Goal: Task Accomplishment & Management: Manage account settings

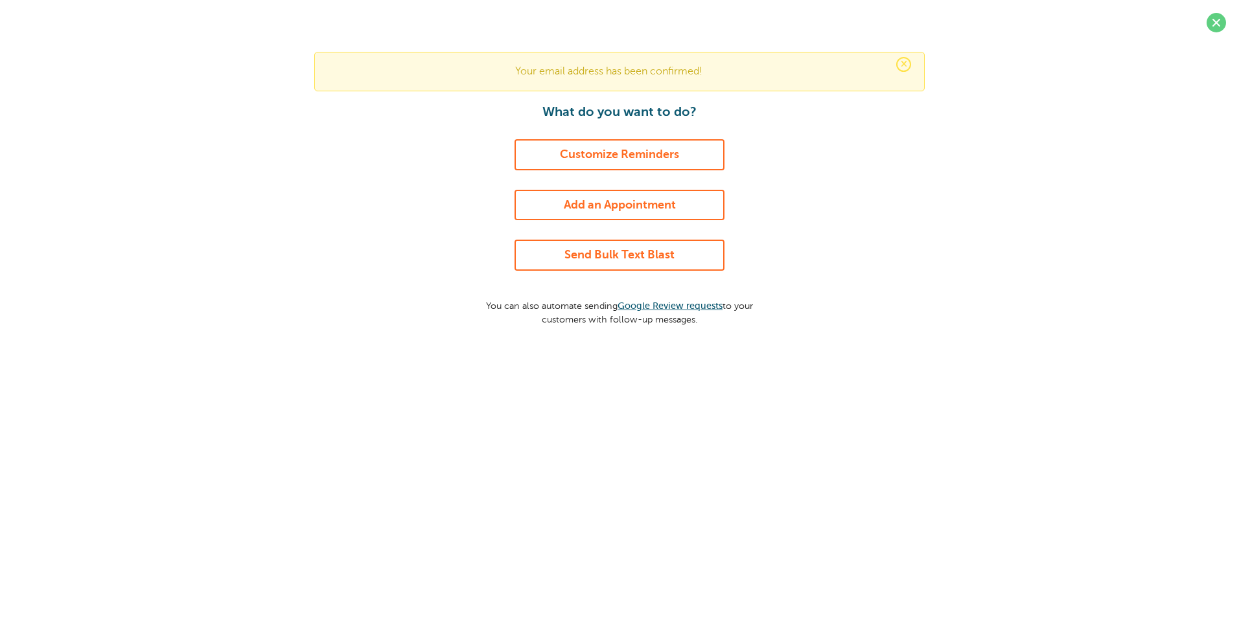
click at [667, 152] on link "Customize Reminders" at bounding box center [620, 154] width 210 height 31
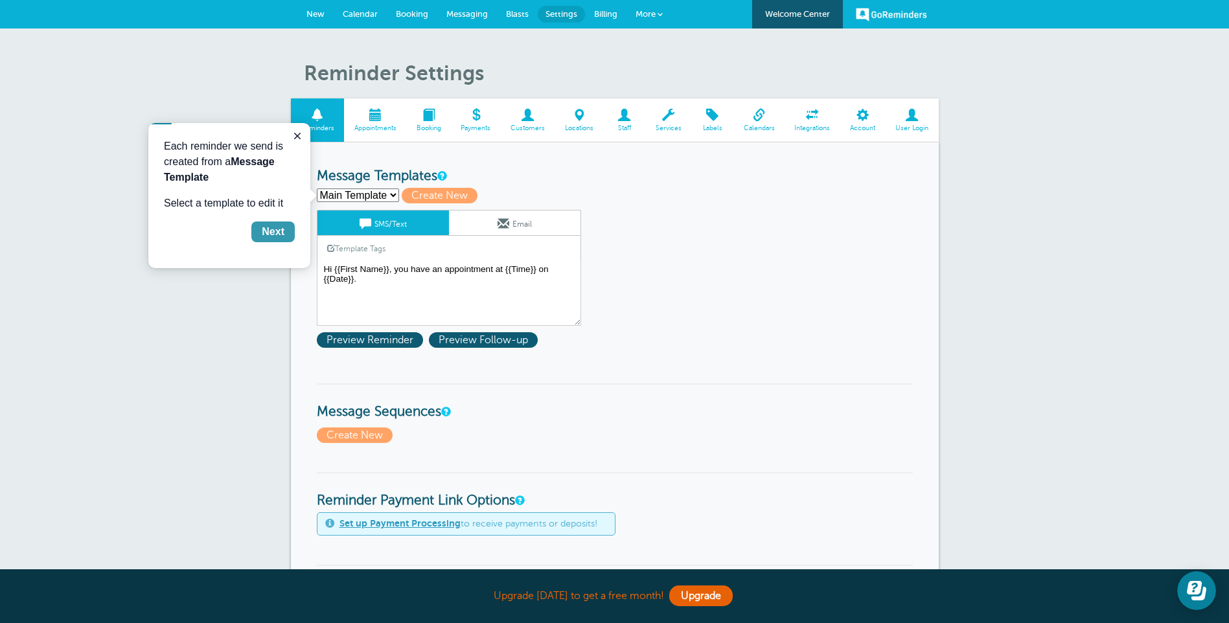
click at [277, 232] on div "Next" at bounding box center [273, 232] width 23 height 16
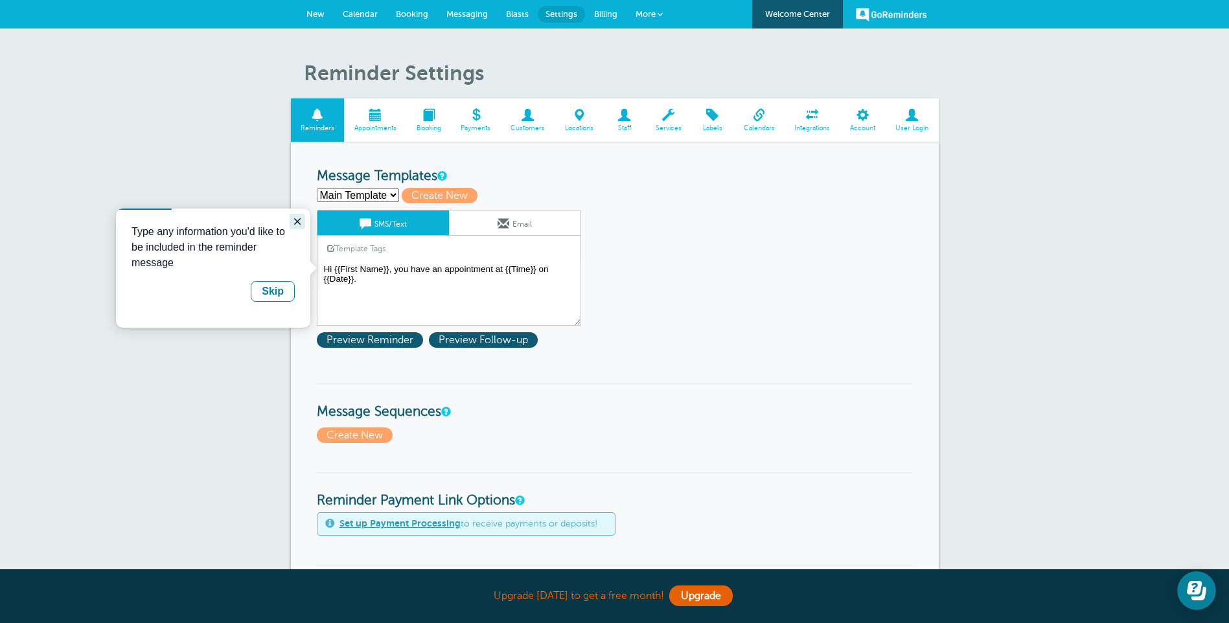
click at [296, 216] on button "Close guide" at bounding box center [298, 222] width 16 height 16
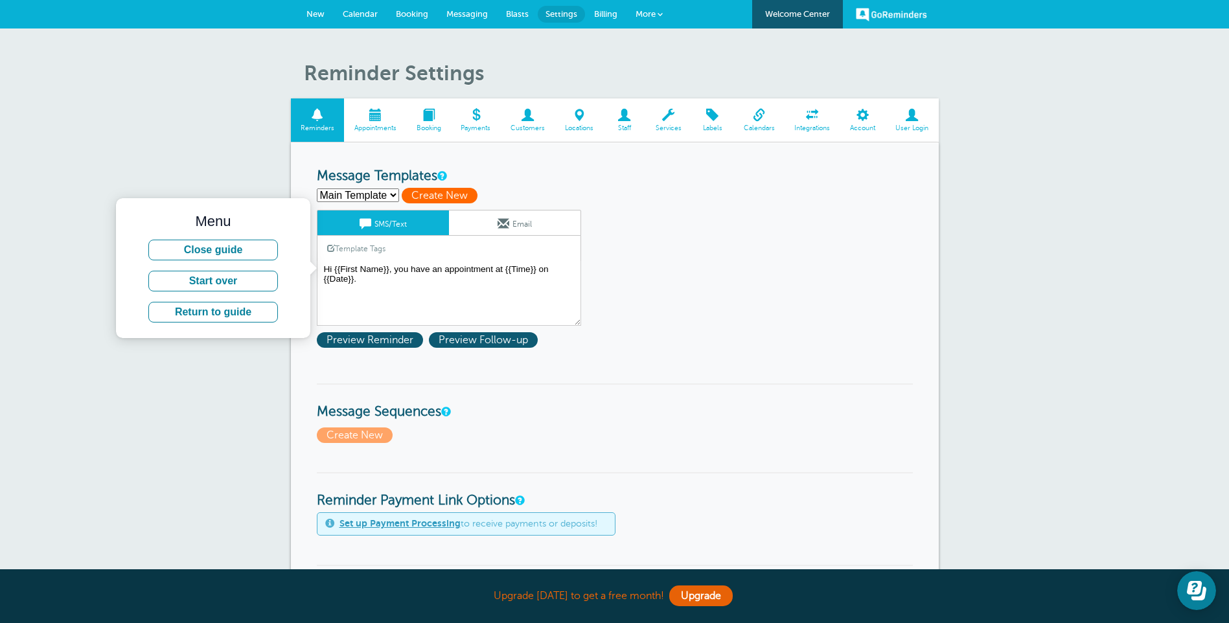
click at [441, 191] on span "Create New" at bounding box center [440, 196] width 76 height 16
select select
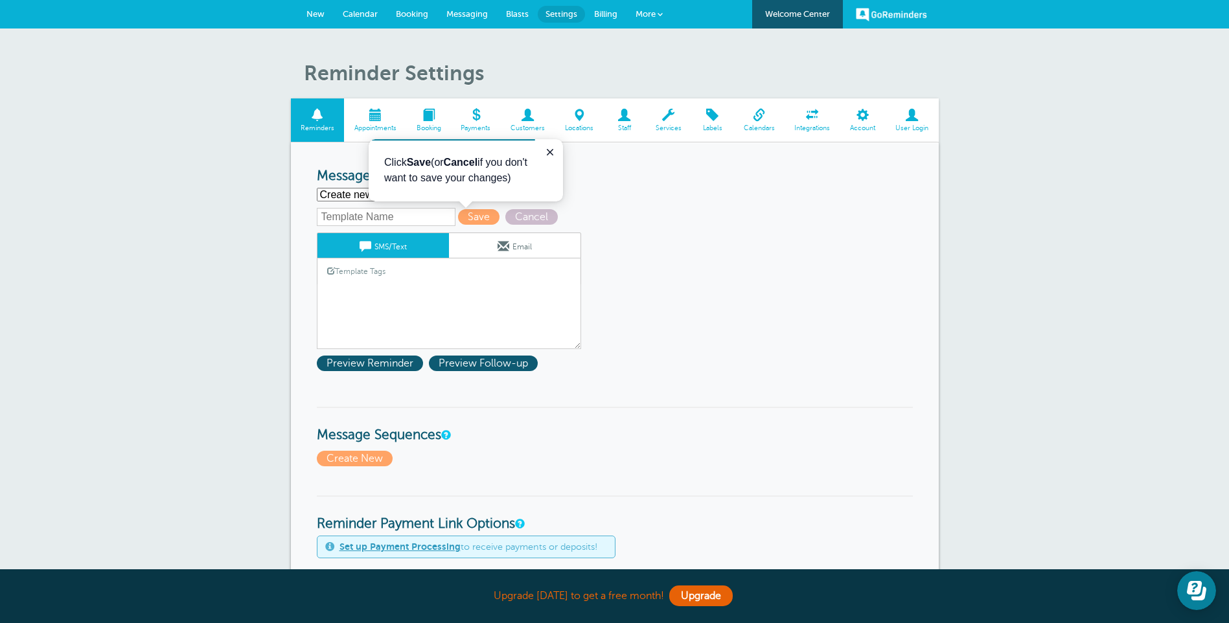
click at [357, 267] on link "Template Tags" at bounding box center [357, 271] width 78 height 25
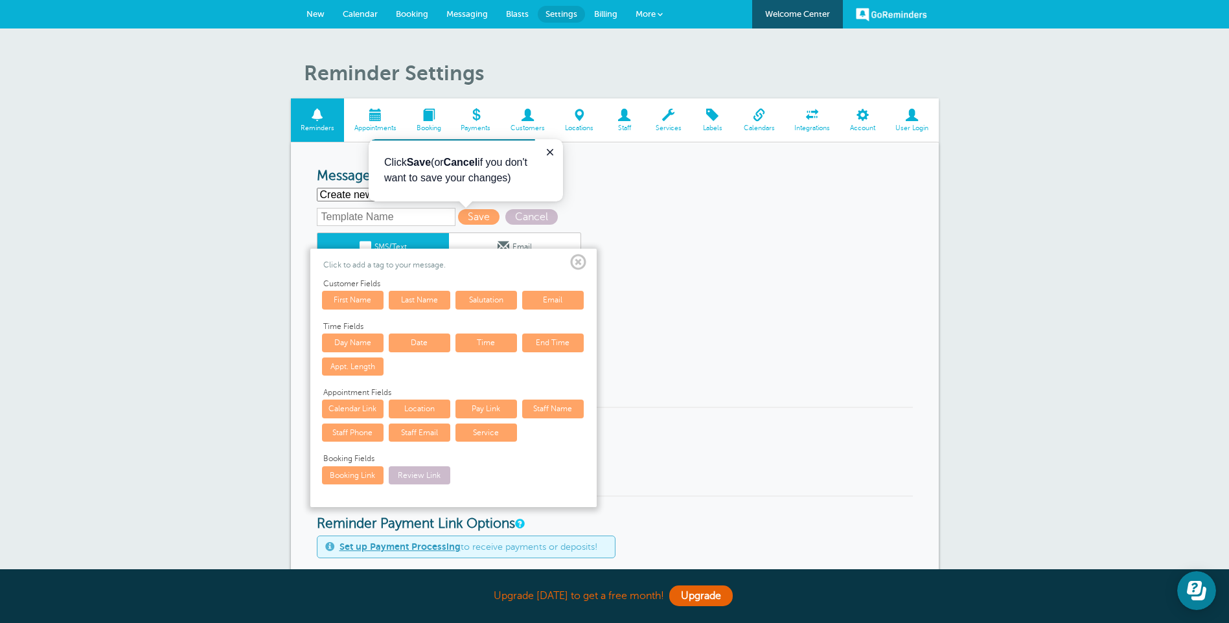
click at [349, 299] on link "First Name" at bounding box center [353, 300] width 62 height 18
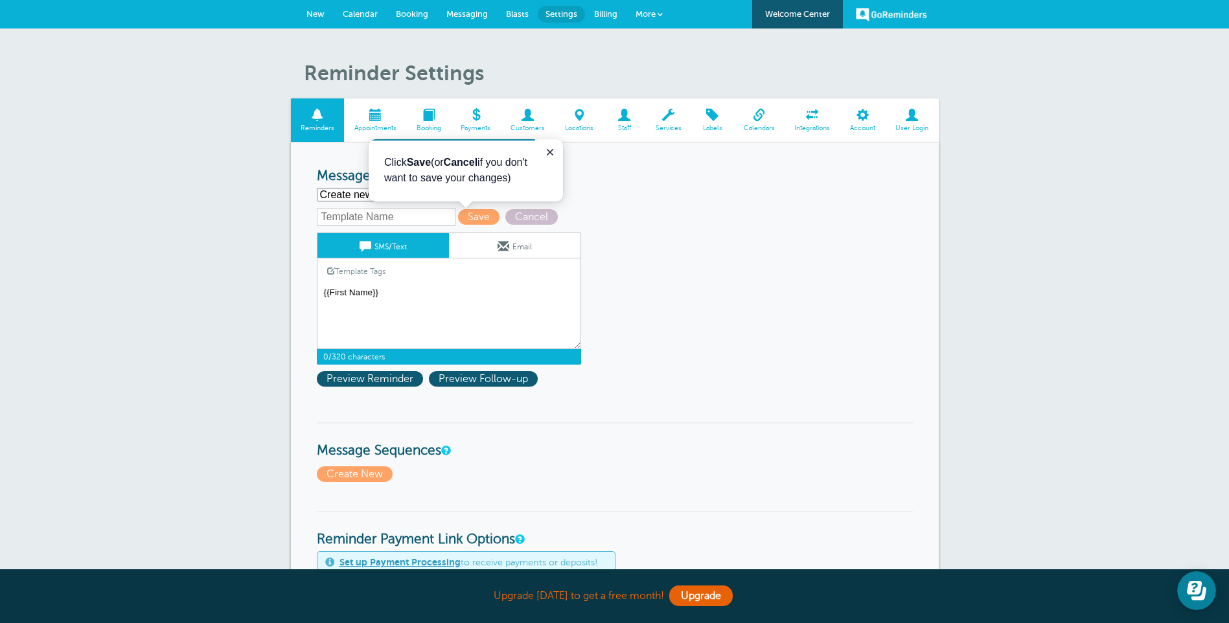
click at [393, 291] on textarea "Hi {{First Name}}, you have an appointment at {{Time}} on {{Date}}." at bounding box center [449, 317] width 264 height 65
click at [377, 315] on textarea "Hi {{First Name}}, you have an appointment at {{Time}} on {{Date}}." at bounding box center [449, 317] width 264 height 65
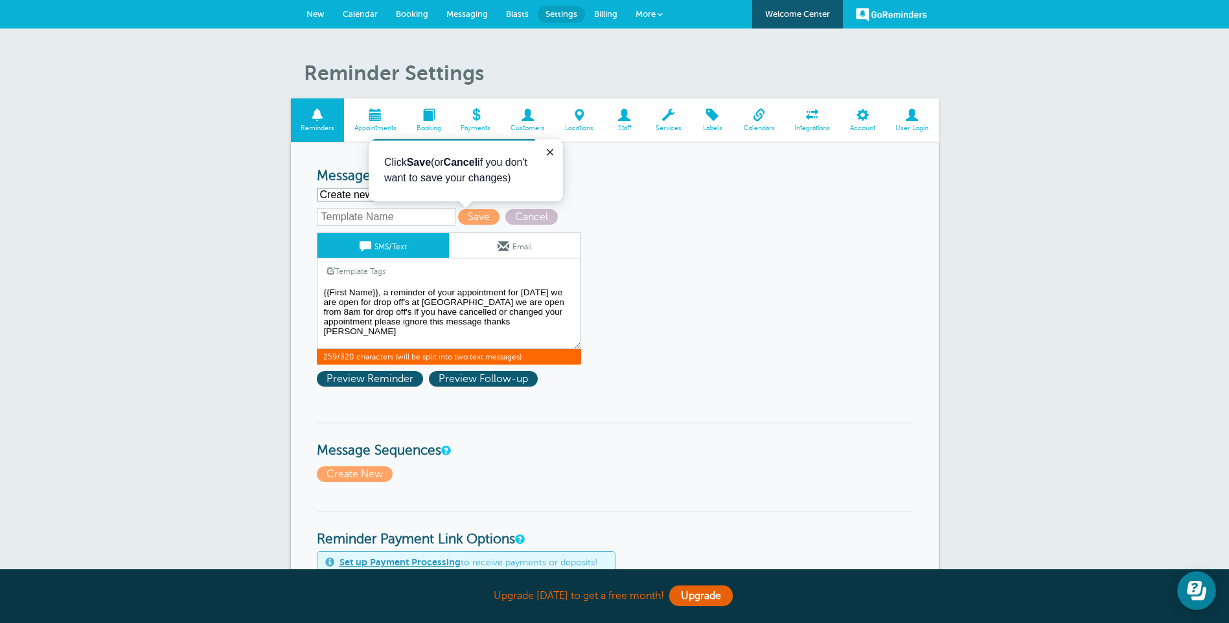
type textarea "{{First Name}}, a reminder of your appointment for Monday 6th October we are op…"
click at [474, 215] on span "Save" at bounding box center [478, 217] width 41 height 16
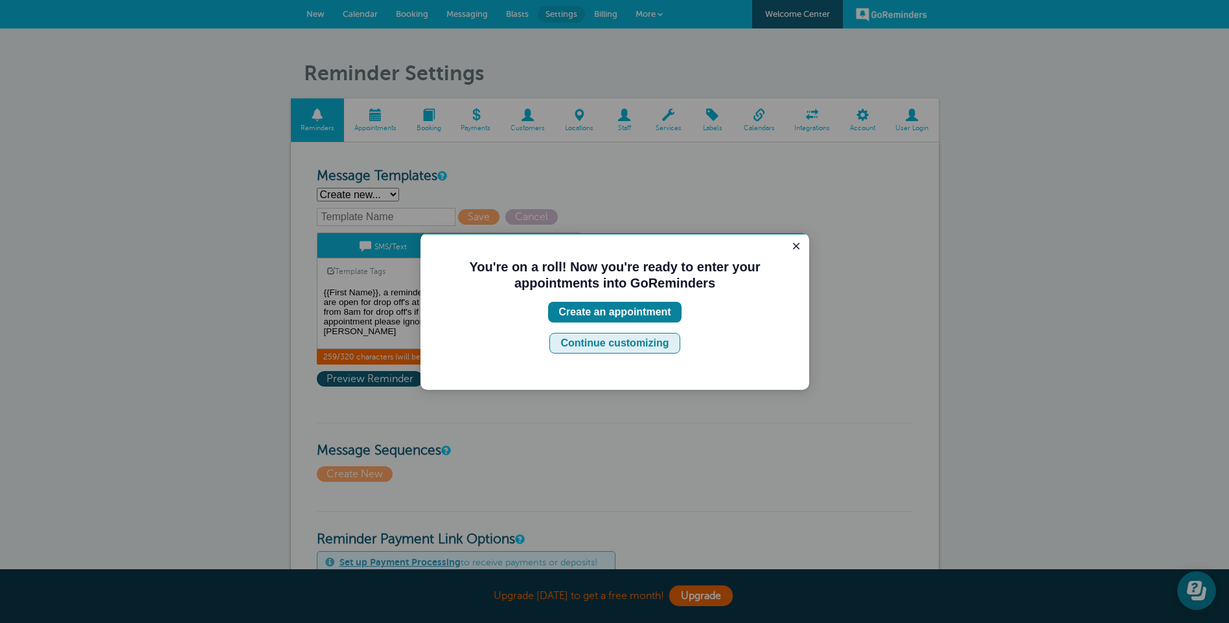
click at [638, 347] on div "Continue customizing" at bounding box center [615, 344] width 108 height 16
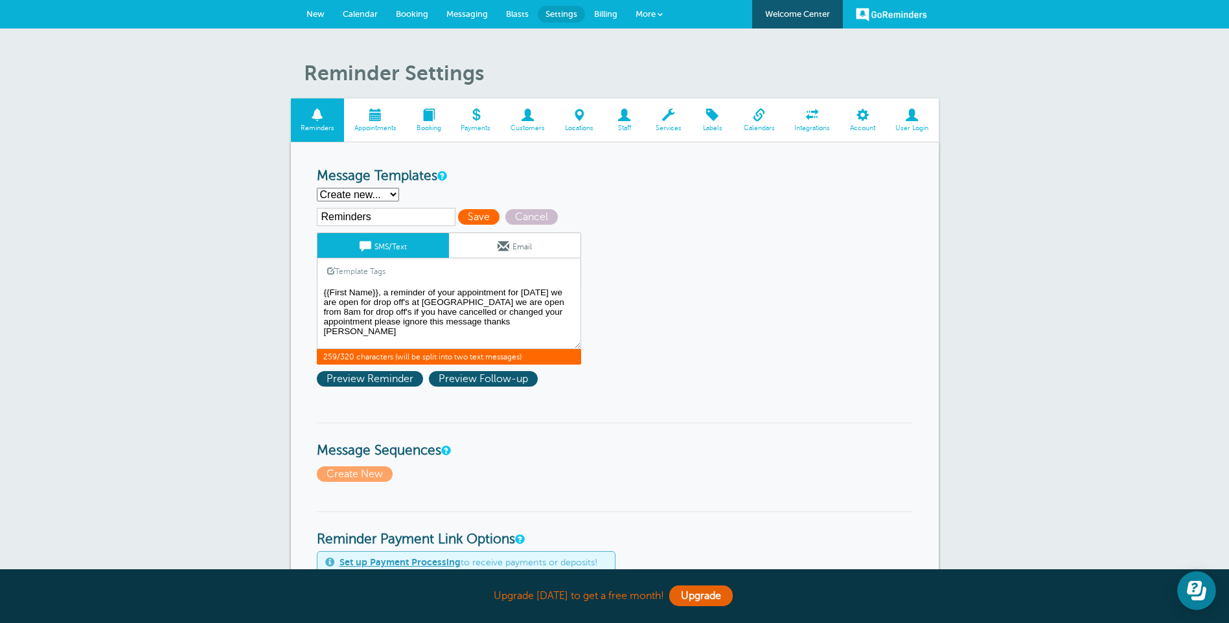
type input "Reminders"
click at [479, 222] on span "Save" at bounding box center [478, 217] width 41 height 16
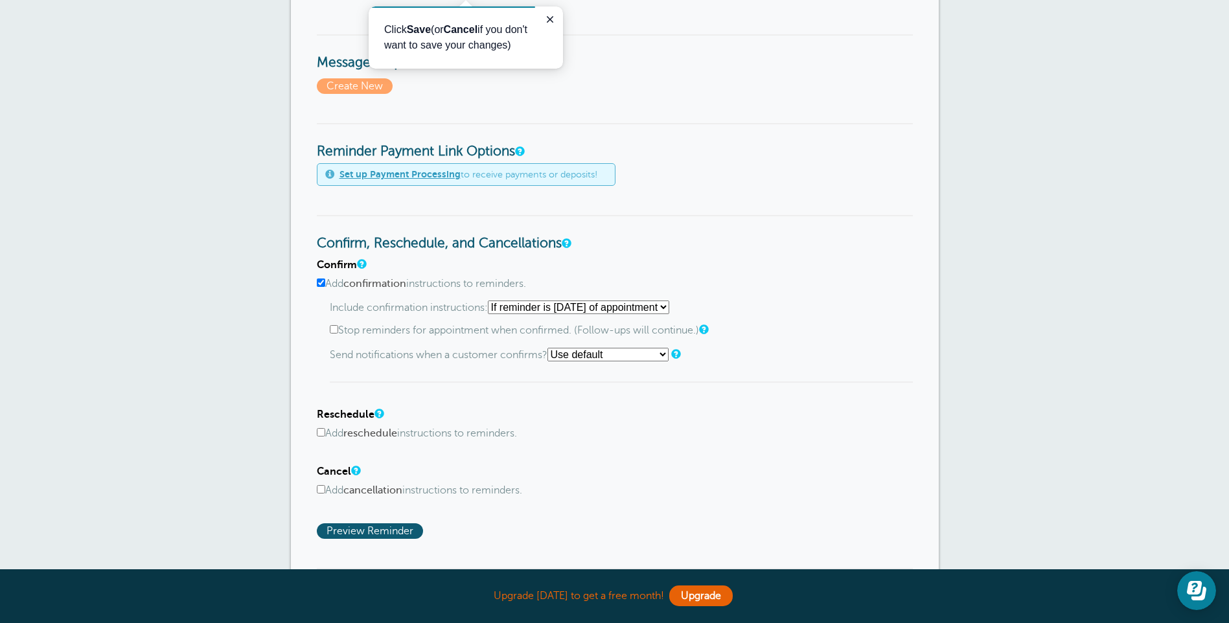
scroll to position [445, 0]
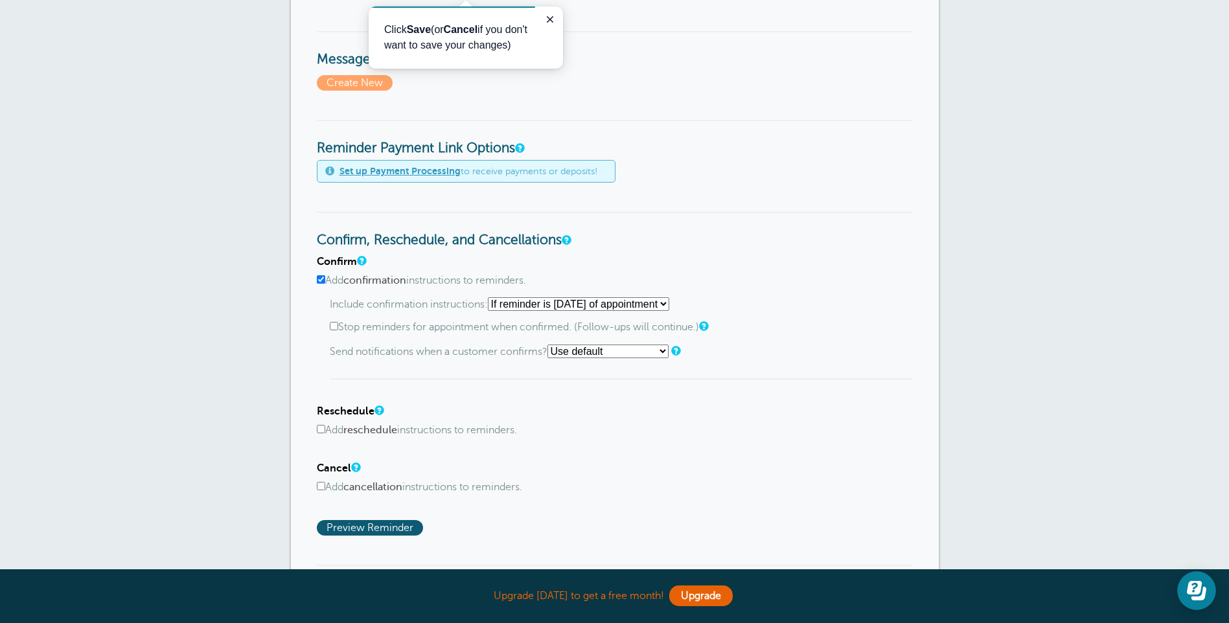
click at [663, 349] on select "Use default Text me Email me Don't send notifications" at bounding box center [608, 352] width 121 height 14
select select "3"
click at [552, 345] on select "Use default Text me Email me Don't send notifications" at bounding box center [608, 352] width 121 height 14
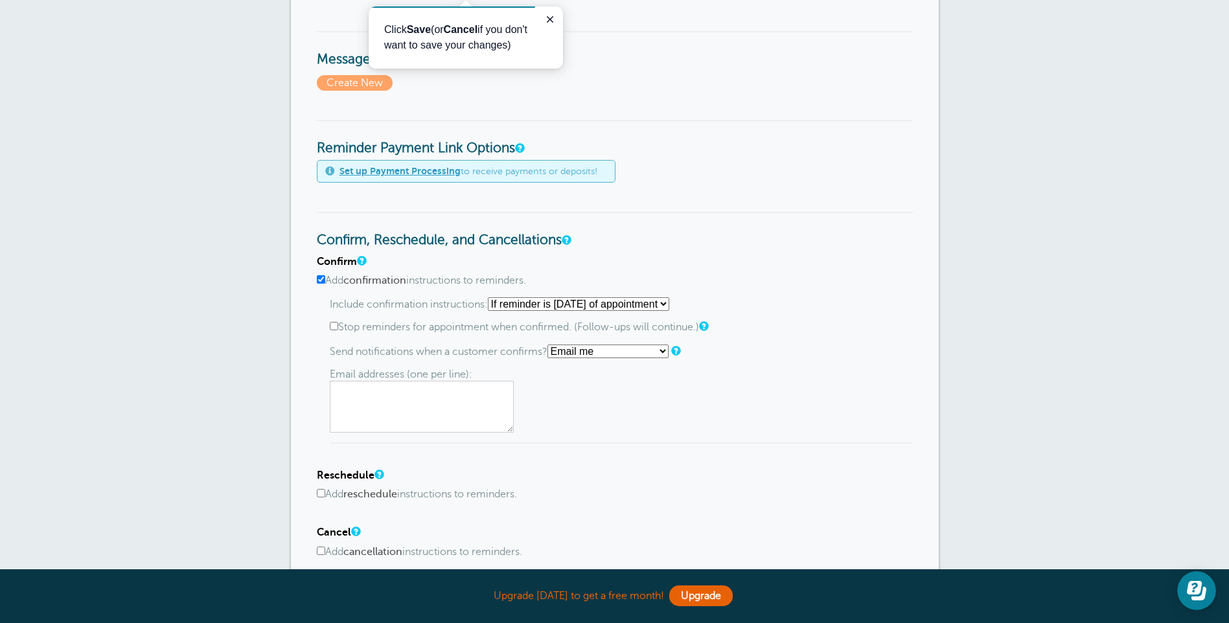
click at [374, 401] on textarea at bounding box center [422, 407] width 184 height 52
click at [371, 401] on textarea at bounding box center [422, 407] width 184 height 52
type textarea "P"
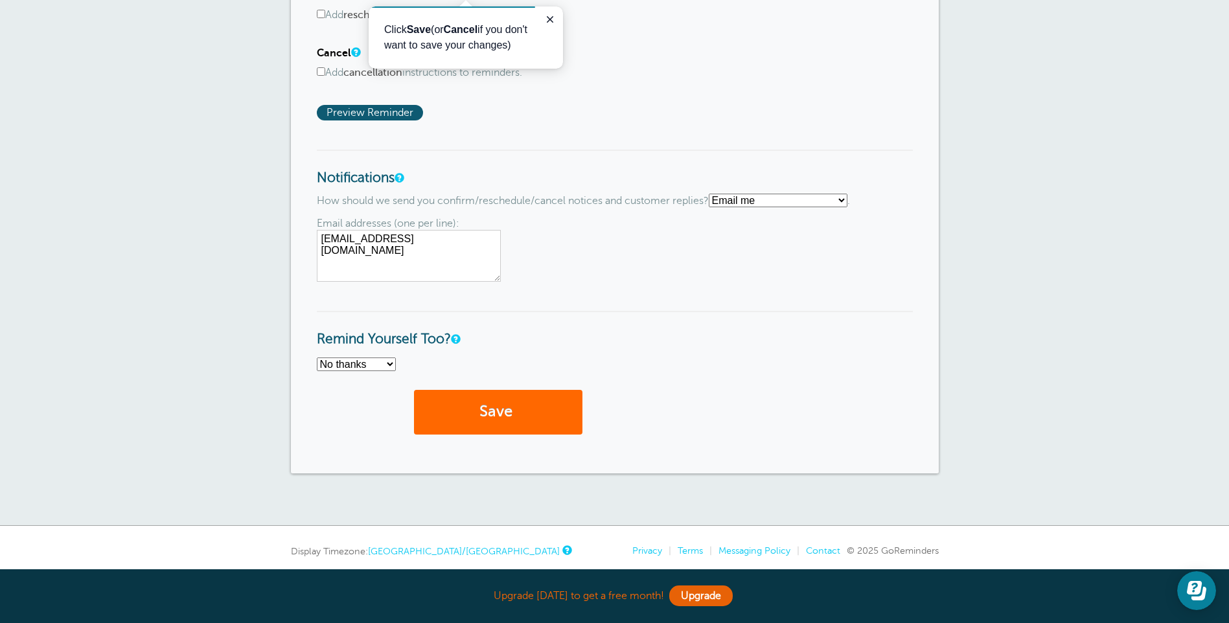
scroll to position [928, 0]
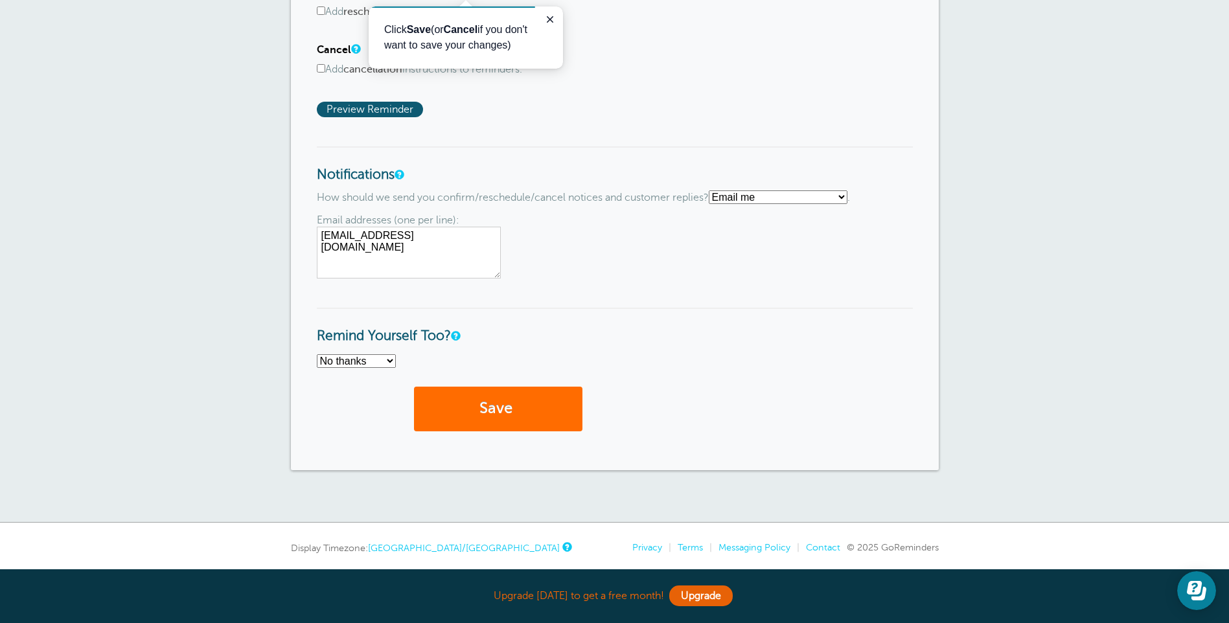
type textarea "paulamurray@koping.ie"
click at [486, 408] on button "Save" at bounding box center [498, 409] width 169 height 45
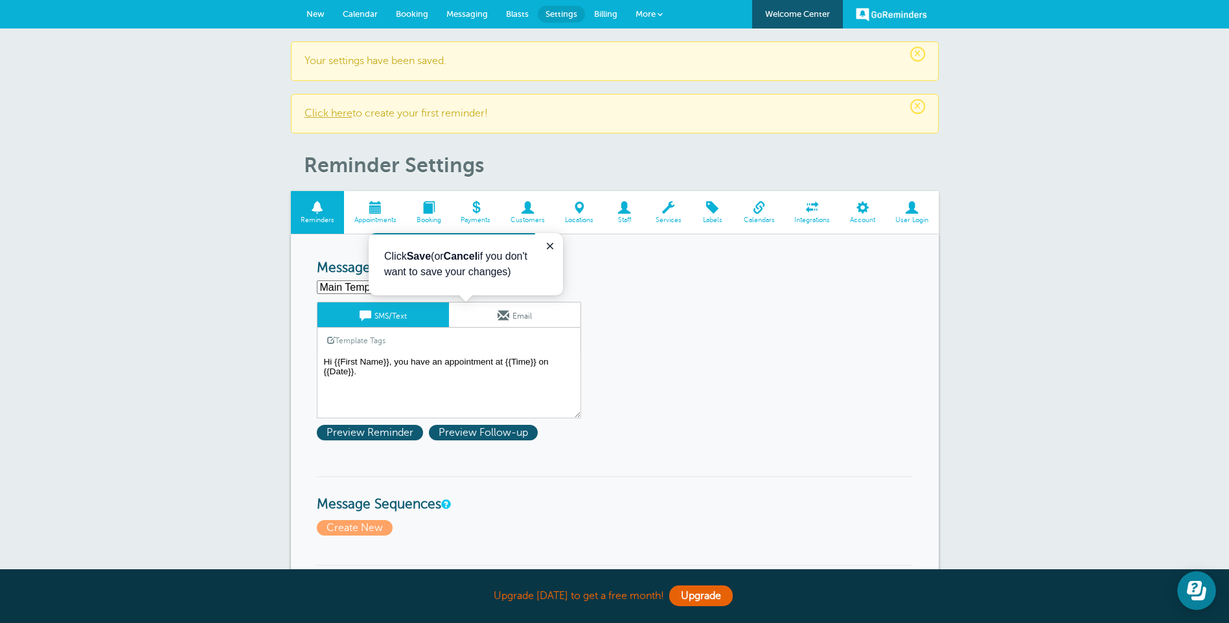
click at [526, 207] on span at bounding box center [528, 208] width 54 height 12
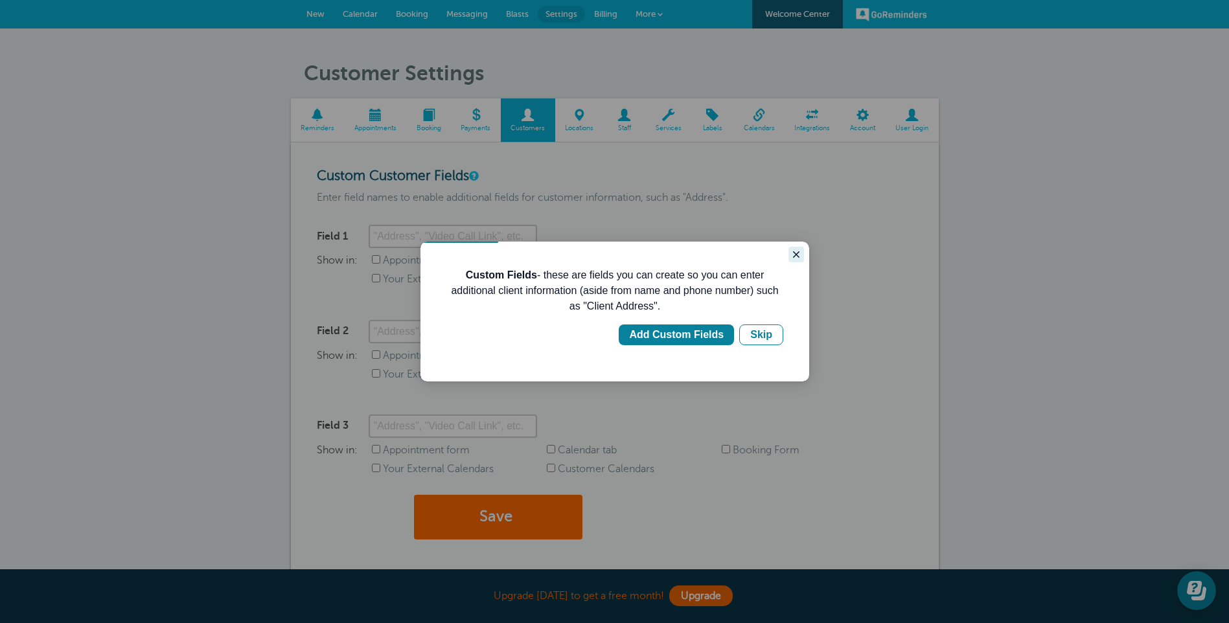
click at [794, 251] on icon "Close guide" at bounding box center [796, 255] width 10 height 10
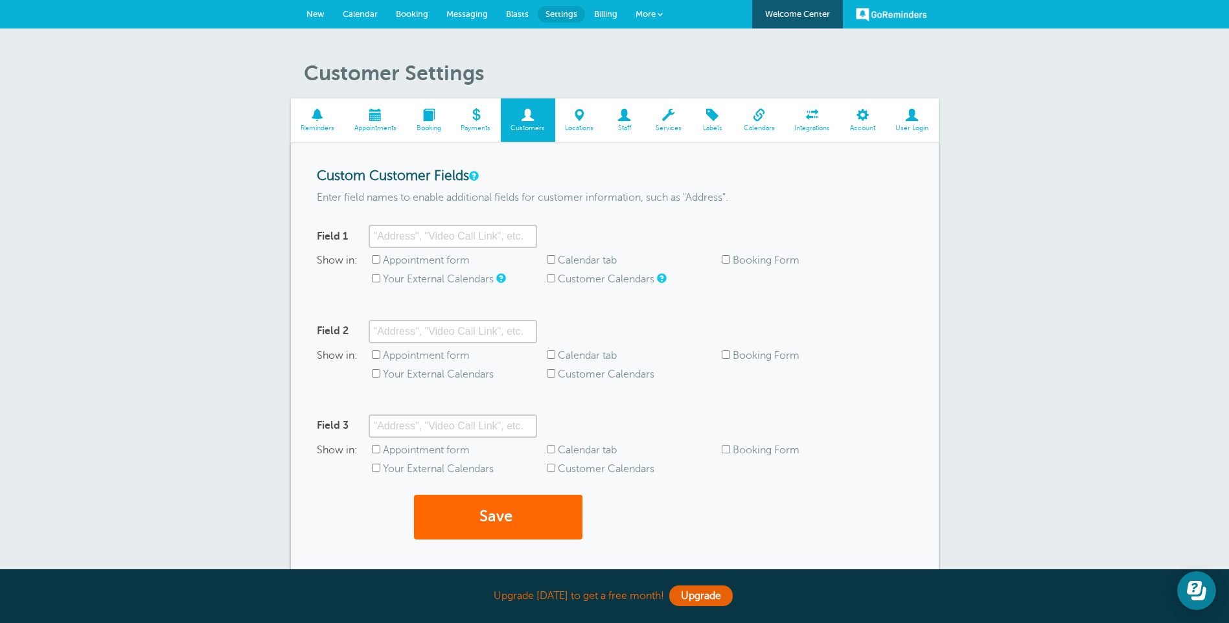
click at [627, 111] on span at bounding box center [624, 115] width 42 height 12
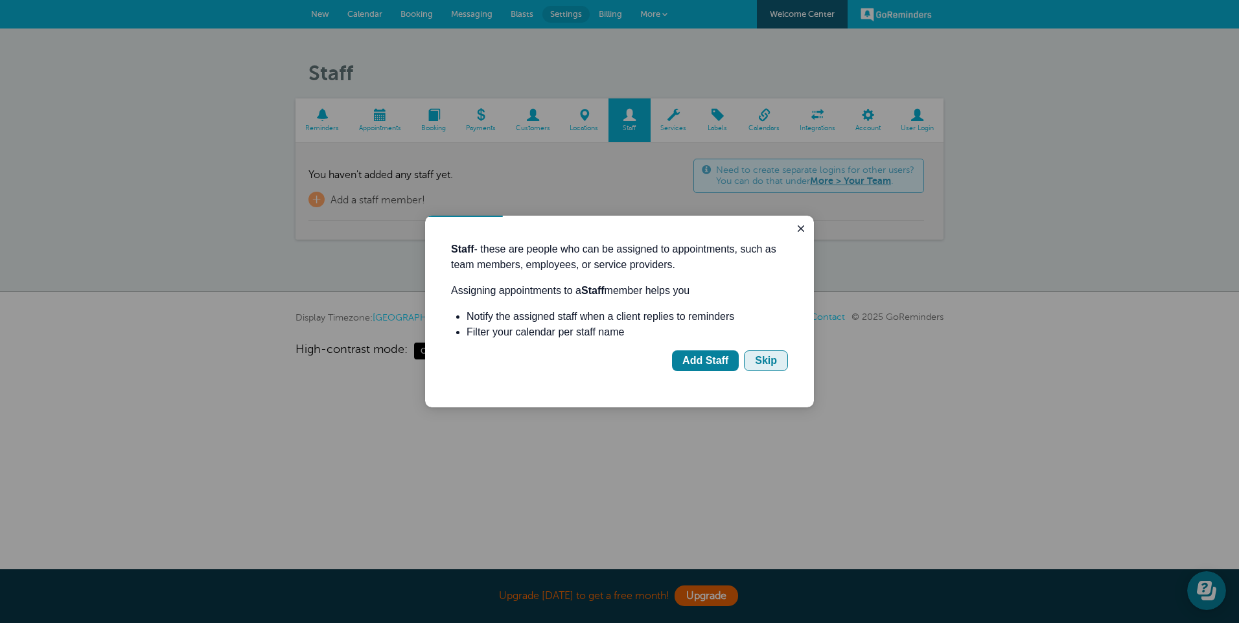
click at [776, 358] on div "Skip" at bounding box center [766, 361] width 22 height 16
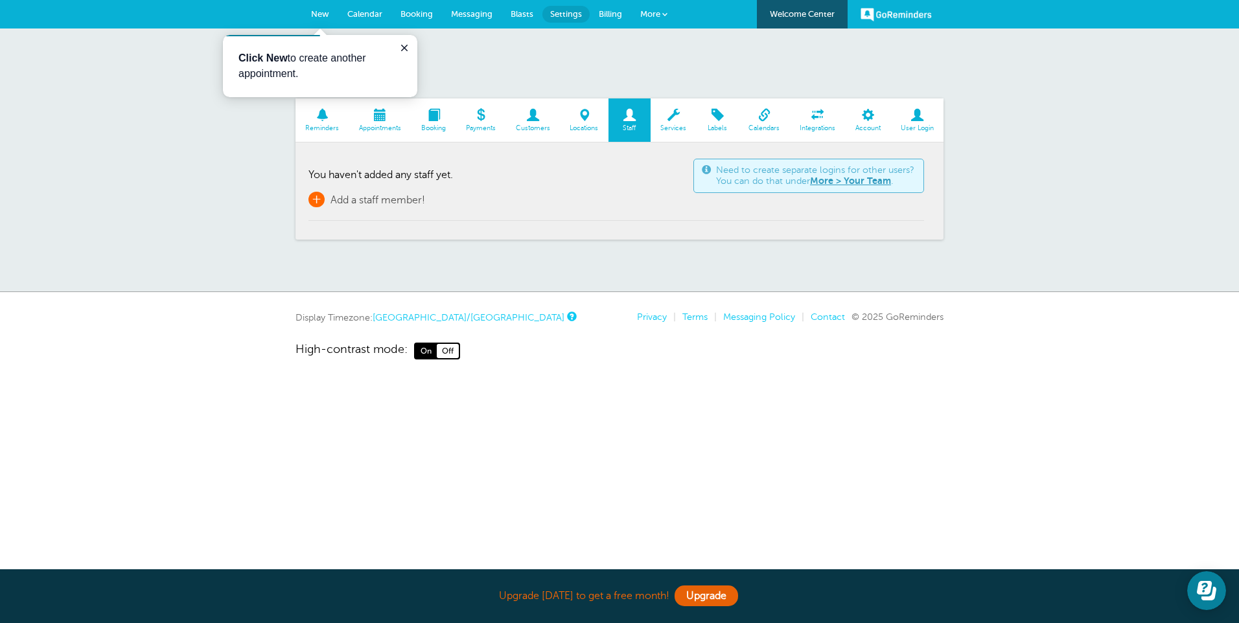
click at [375, 205] on span "Add a staff member!" at bounding box center [378, 200] width 95 height 12
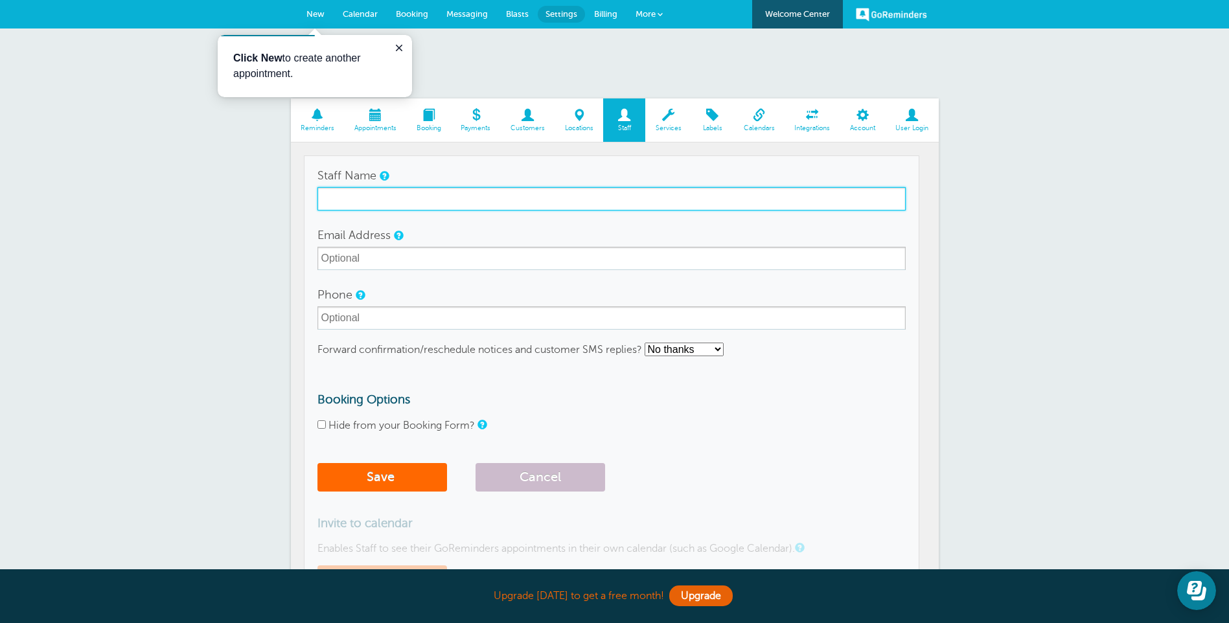
click at [375, 205] on input "Staff Name" at bounding box center [612, 198] width 588 height 23
click at [331, 190] on input "Staff Name" at bounding box center [612, 198] width 588 height 23
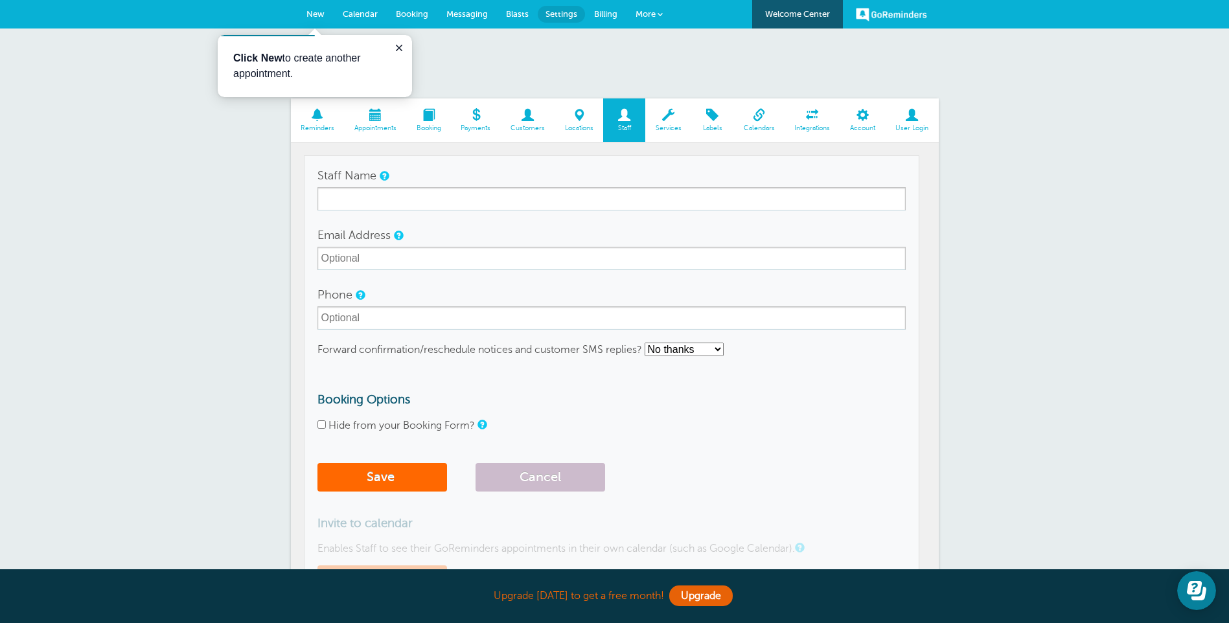
click at [84, 272] on div "Staff Reminders Appointments Booking Payments Customers Locations Staff Service…" at bounding box center [614, 353] width 1229 height 649
click at [73, 209] on div "Staff Reminders Appointments Booking Payments Customers Locations Staff Service…" at bounding box center [614, 353] width 1229 height 649
click at [677, 113] on span at bounding box center [669, 115] width 46 height 12
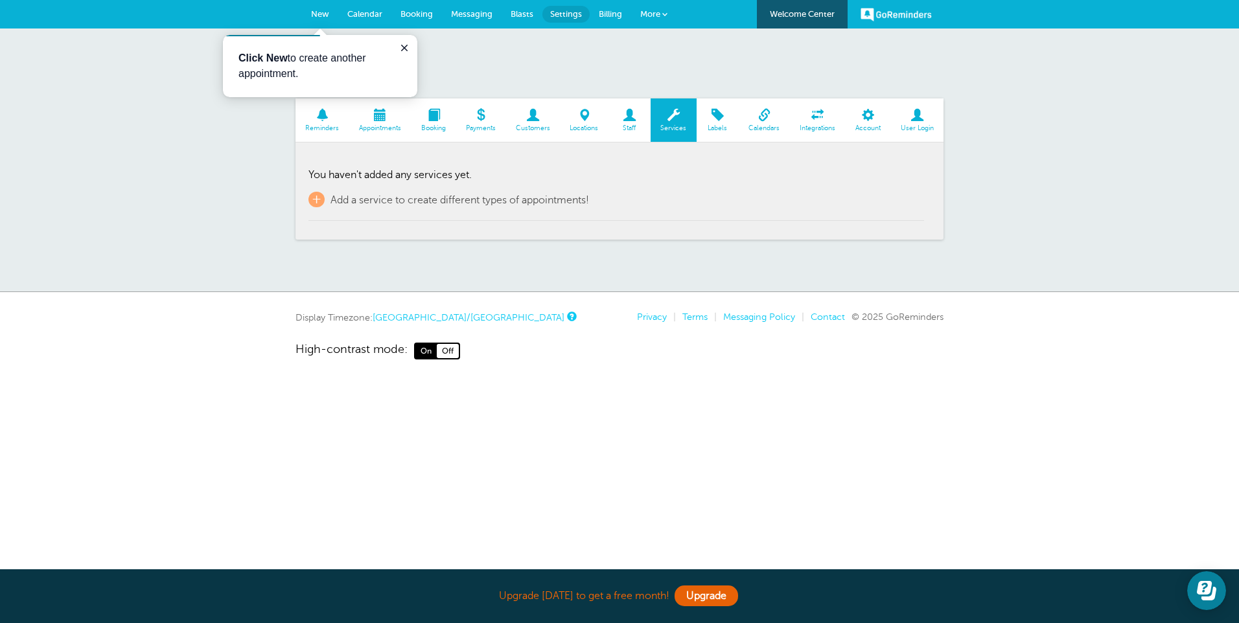
click at [669, 12] on link "More" at bounding box center [653, 14] width 45 height 29
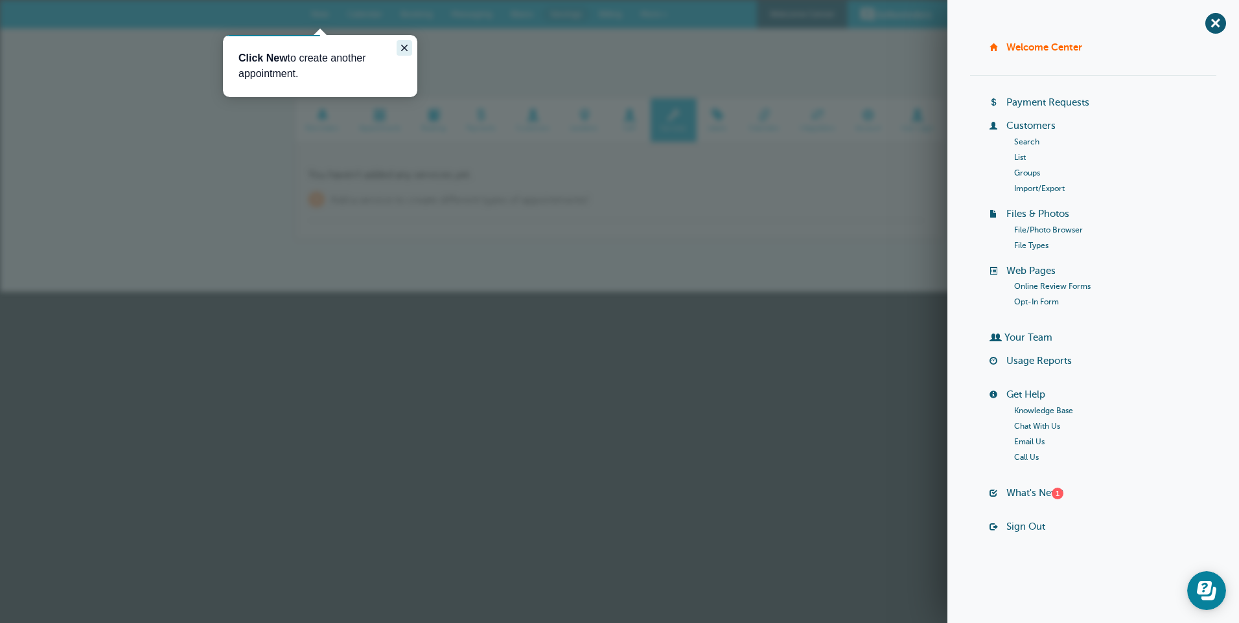
click at [409, 49] on icon "Close guide" at bounding box center [404, 48] width 10 height 10
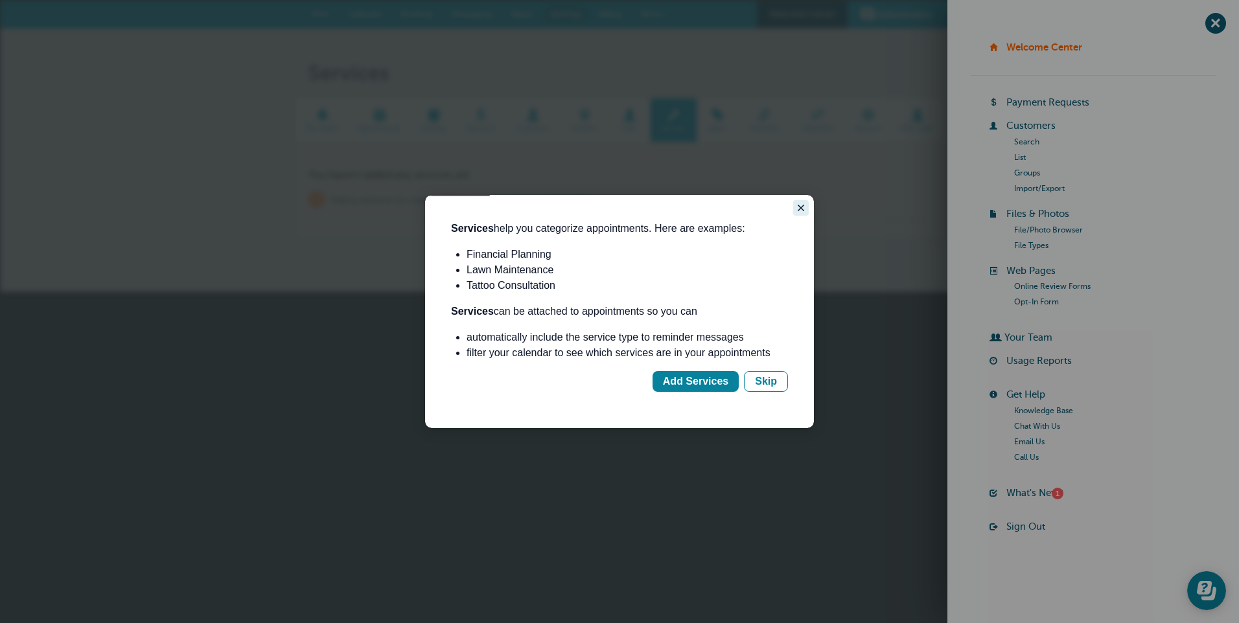
click at [793, 206] on button "Close guide" at bounding box center [801, 208] width 16 height 16
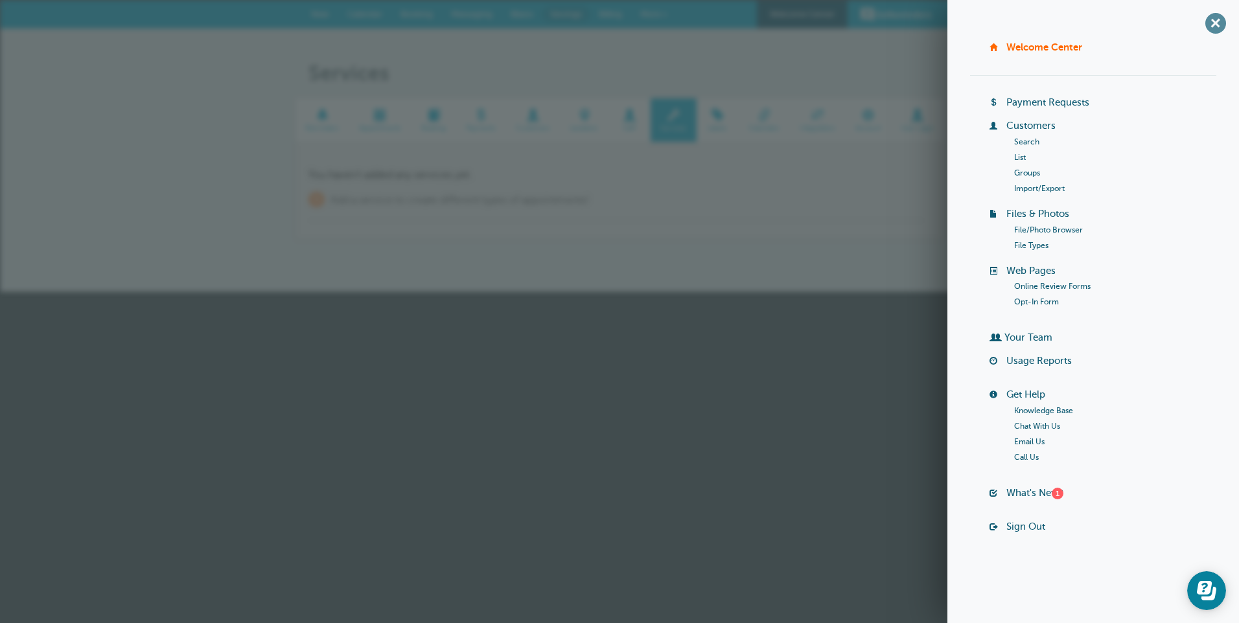
click at [1224, 29] on span "+" at bounding box center [1215, 22] width 29 height 29
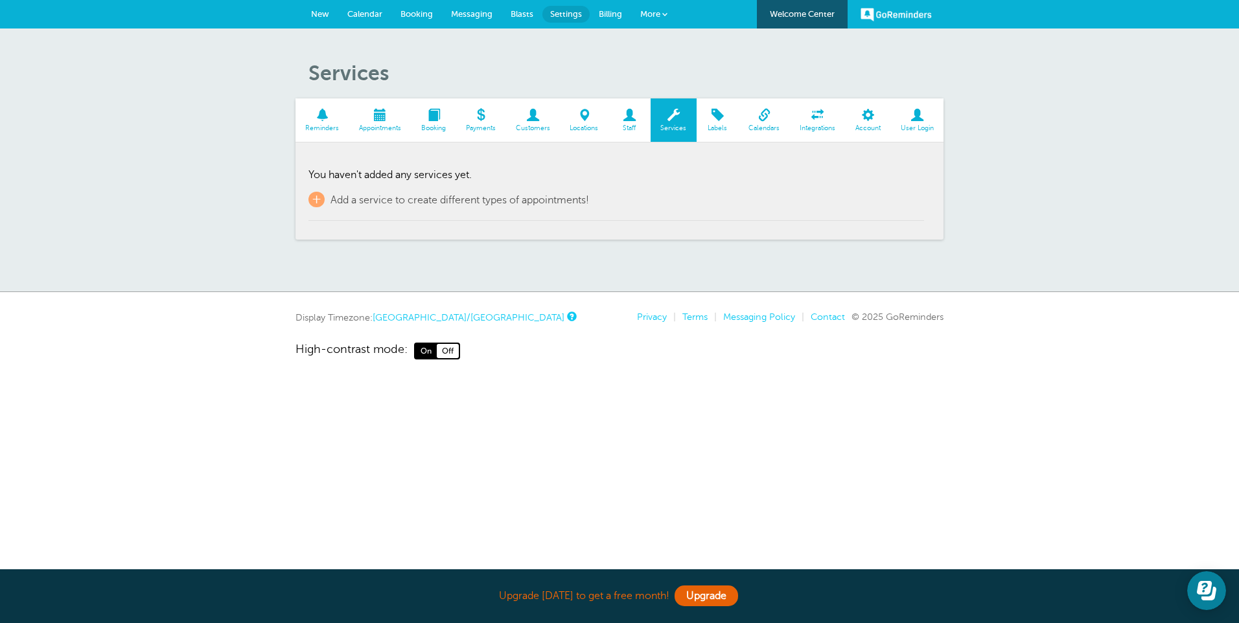
click at [318, 113] on span at bounding box center [323, 115] width 54 height 12
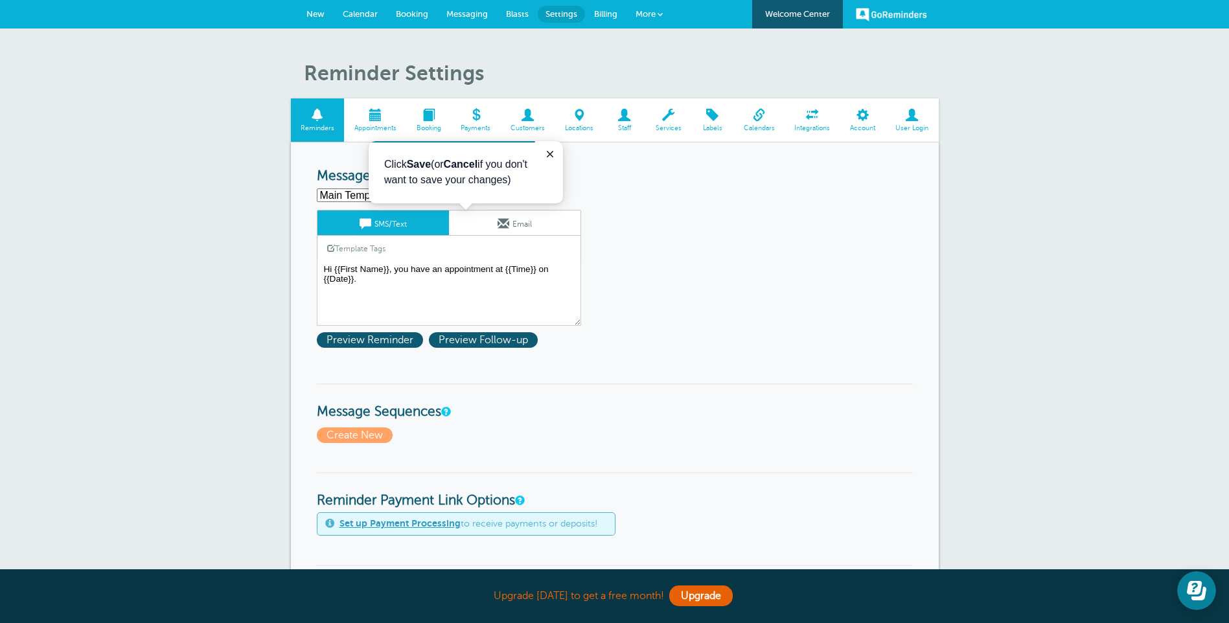
click at [513, 220] on link "Email" at bounding box center [515, 223] width 132 height 25
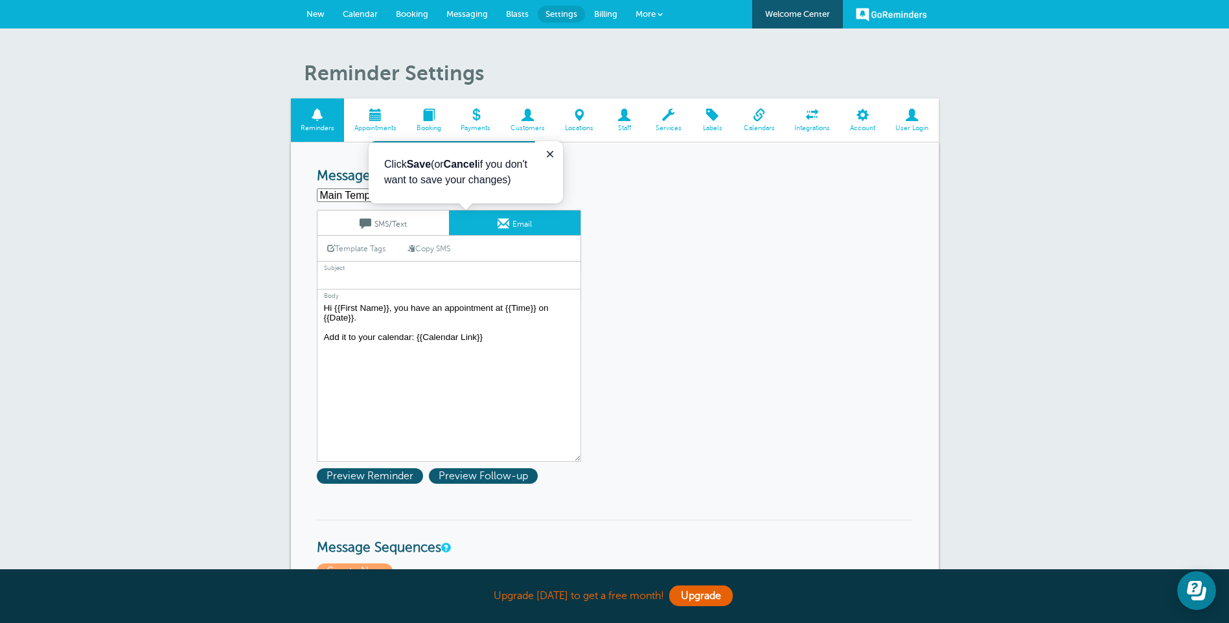
click at [538, 119] on span at bounding box center [528, 115] width 54 height 12
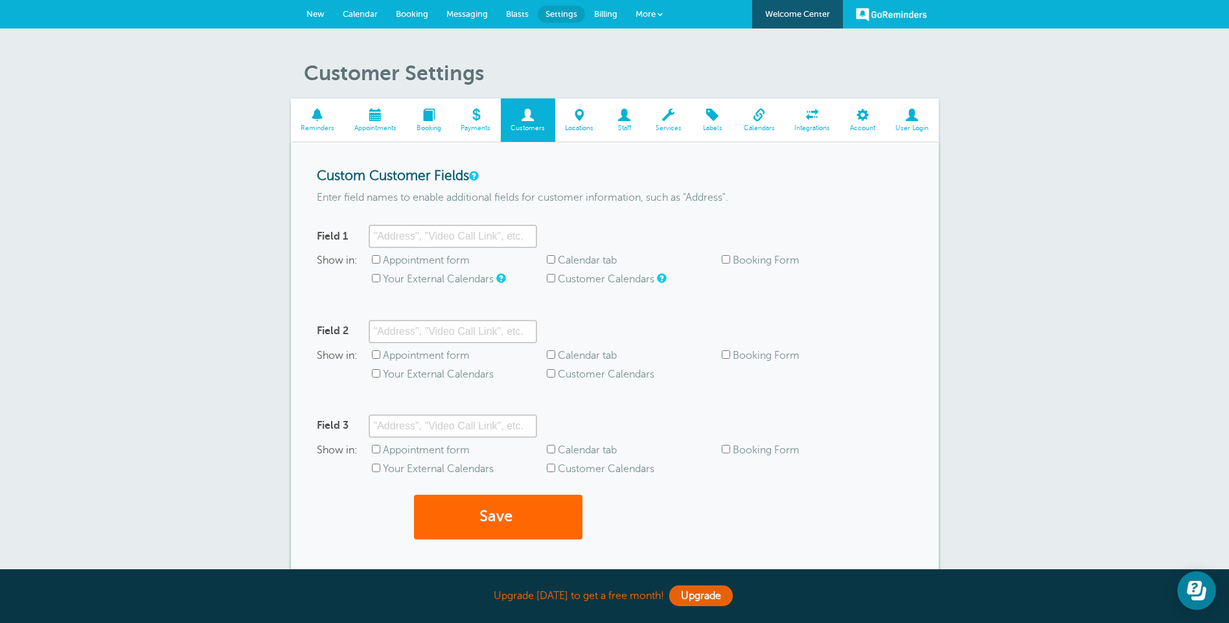
click at [379, 257] on input "Appointment form" at bounding box center [376, 259] width 8 height 8
checkbox input "true"
click at [553, 257] on input "Calendar tab" at bounding box center [551, 259] width 8 height 8
checkbox input "true"
click at [733, 261] on label "Booking Form" at bounding box center [766, 261] width 67 height 12
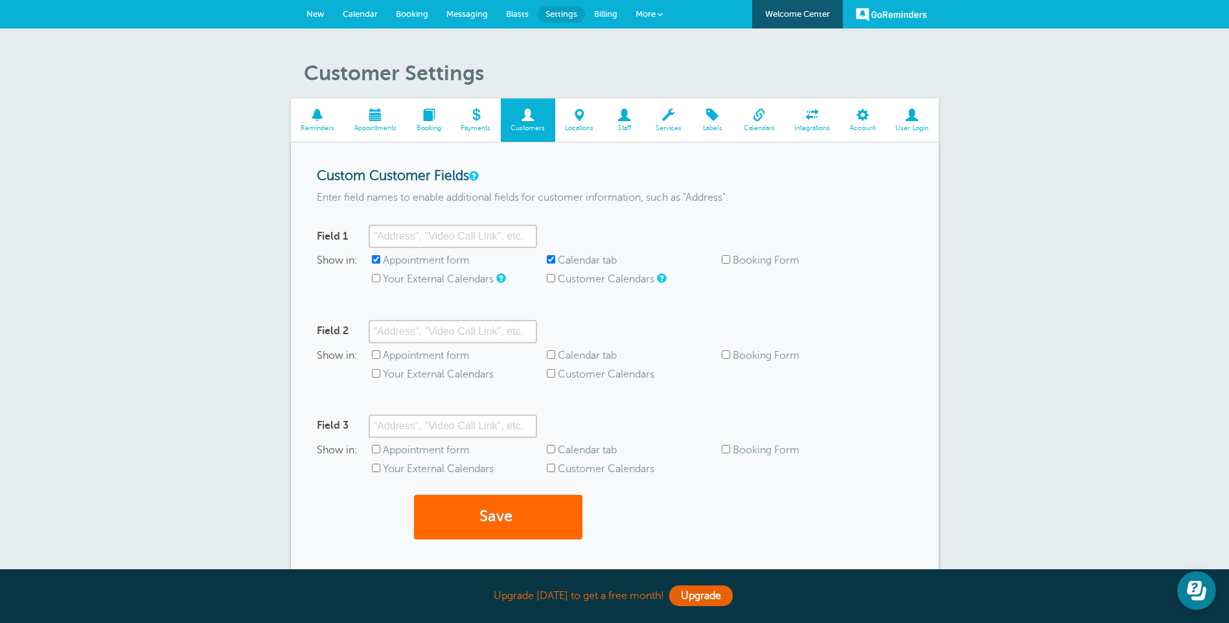
click at [730, 261] on input "Booking Form" at bounding box center [726, 259] width 8 height 8
checkbox input "true"
click at [552, 279] on input "Customer Calendars" at bounding box center [551, 278] width 8 height 8
checkbox input "true"
click at [857, 115] on span at bounding box center [863, 115] width 45 height 12
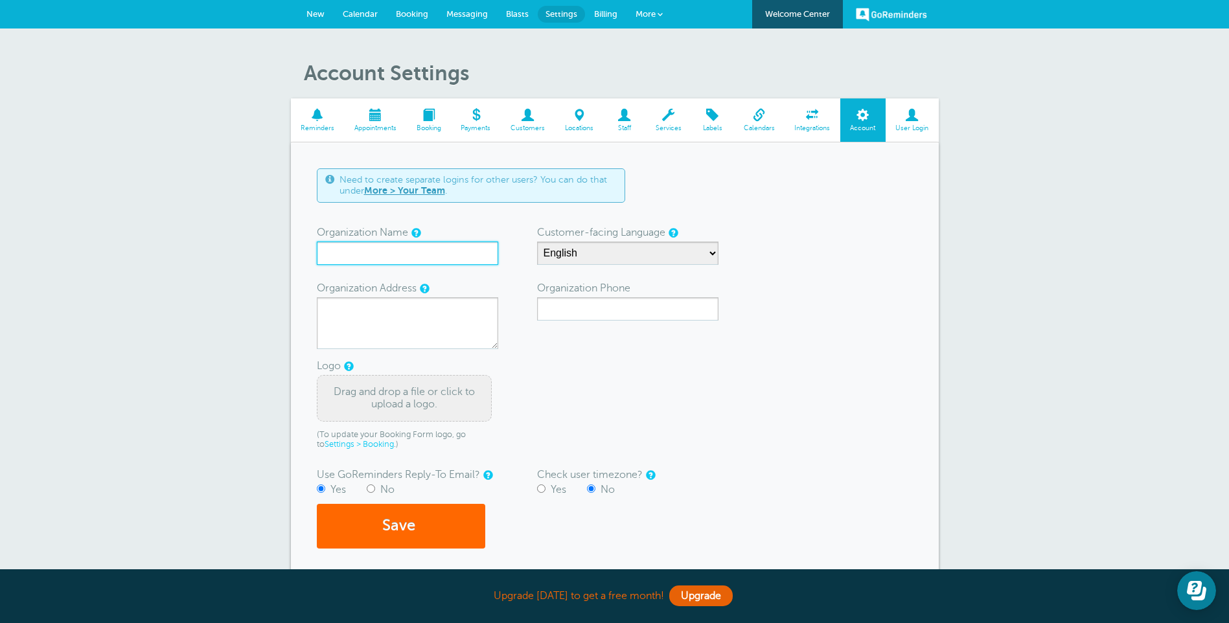
click at [349, 256] on input "Organization Name" at bounding box center [407, 253] width 181 height 23
type input "Koping"
click at [624, 318] on input "Organization Phone" at bounding box center [627, 308] width 181 height 23
click at [555, 300] on input "Organization Phone" at bounding box center [627, 308] width 181 height 23
type input "35314607299"
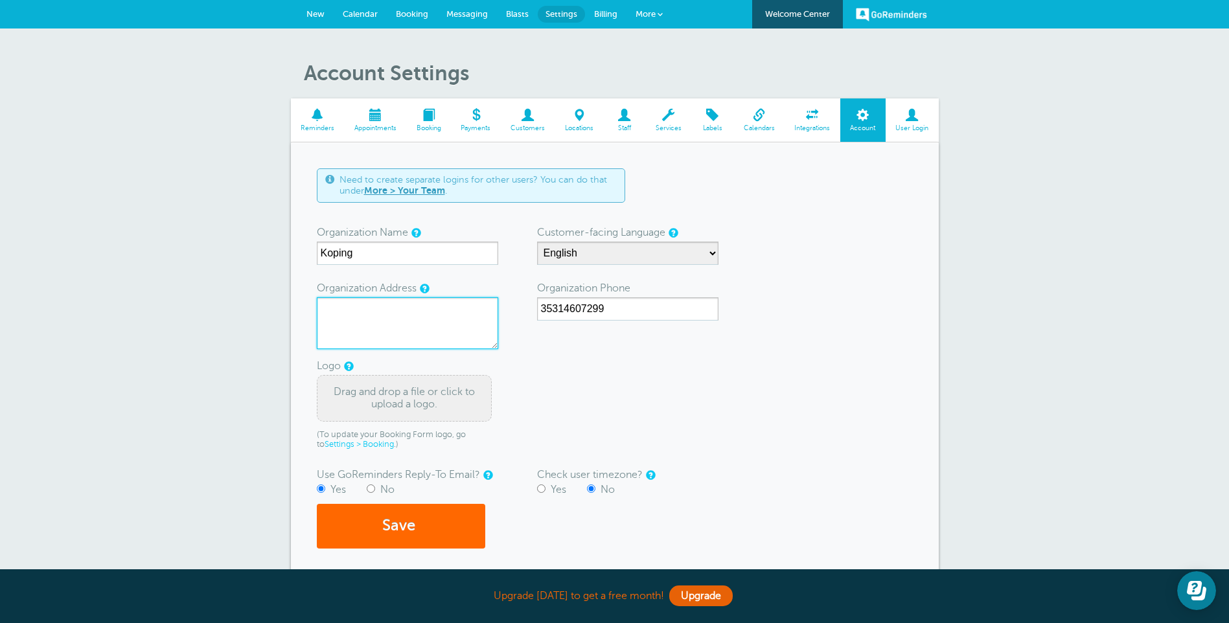
click at [413, 320] on textarea "Organization Address" at bounding box center [407, 323] width 181 height 52
type textarea "Cranley Centre, Naas Rd, D22YD35"
click at [611, 358] on form "Need to create separate logins for other users? You can do that under More > Yo…" at bounding box center [615, 359] width 596 height 380
click at [378, 397] on div "Drag and drop a file or click to upload a logo." at bounding box center [404, 398] width 175 height 47
click at [391, 382] on div "Drag and drop a file or click to upload a logo." at bounding box center [404, 398] width 175 height 47
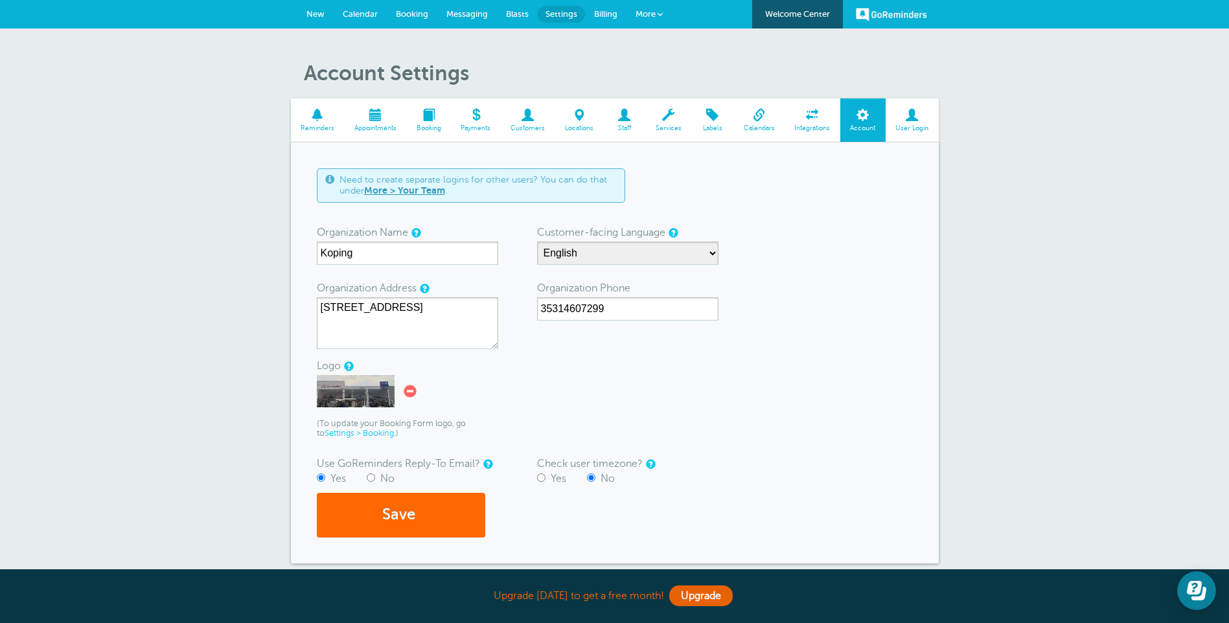
click at [343, 397] on img at bounding box center [356, 391] width 78 height 32
click at [409, 387] on icon at bounding box center [410, 391] width 13 height 13
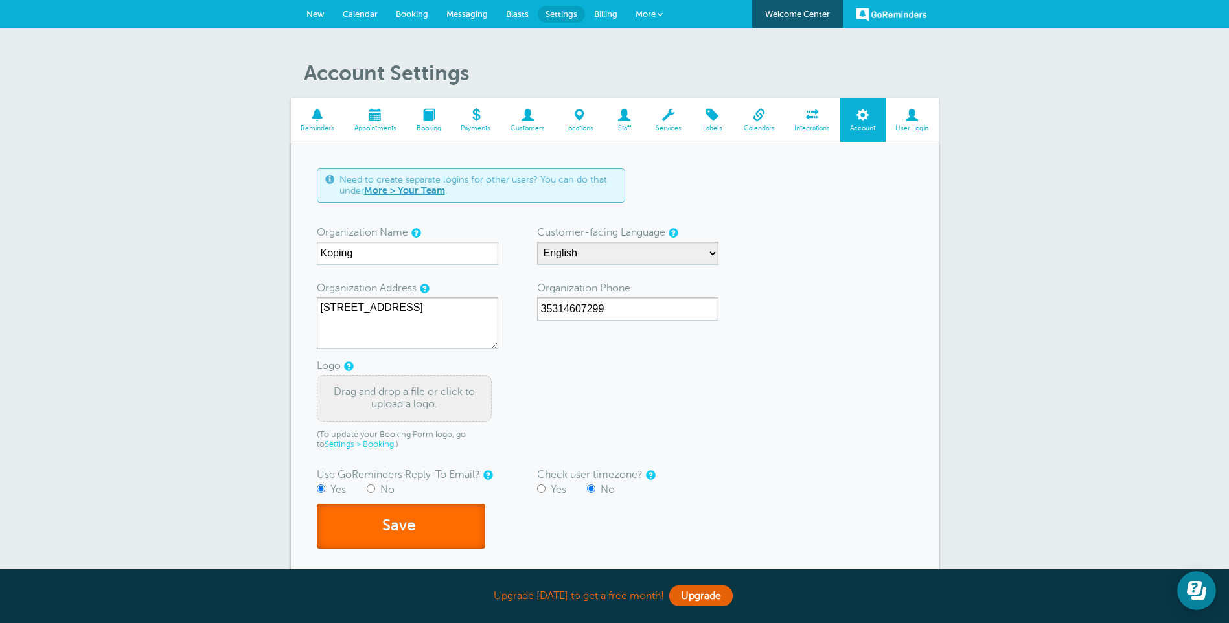
click at [415, 521] on button "Save" at bounding box center [401, 526] width 169 height 45
click at [477, 127] on span "Payments" at bounding box center [476, 128] width 37 height 8
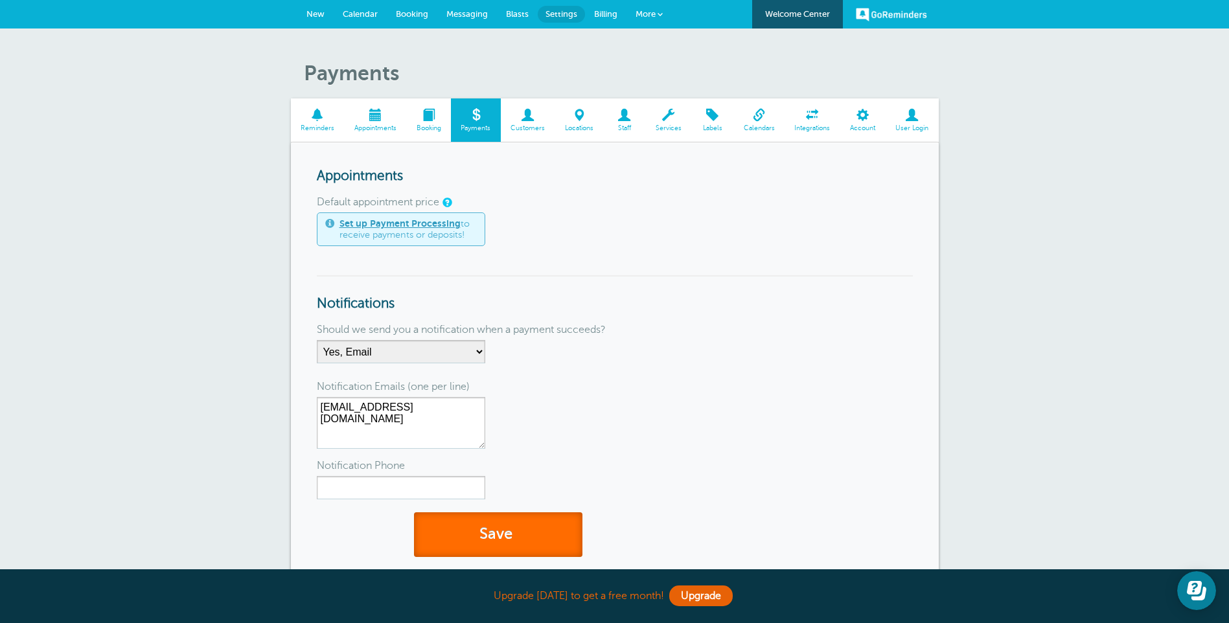
click at [494, 534] on button "Save" at bounding box center [498, 535] width 169 height 45
